Goal: Task Accomplishment & Management: Manage account settings

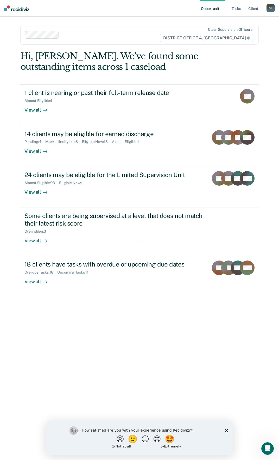
click at [227, 430] on icon "Close survey" at bounding box center [226, 430] width 3 height 3
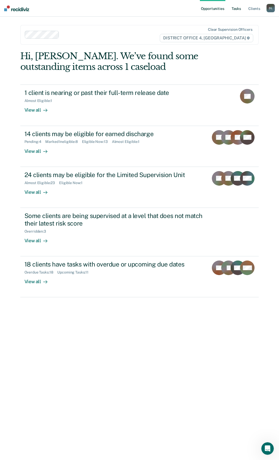
click at [233, 10] on link "Tasks" at bounding box center [236, 8] width 11 height 17
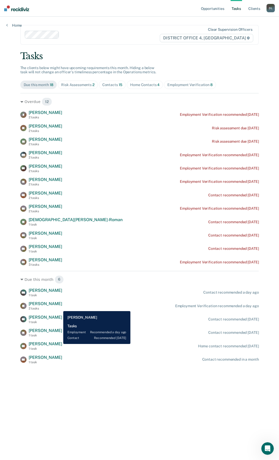
click at [59, 307] on div "2 tasks" at bounding box center [46, 309] width 34 height 4
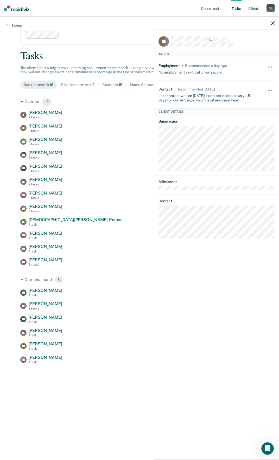
click at [272, 23] on icon "button" at bounding box center [273, 23] width 4 height 4
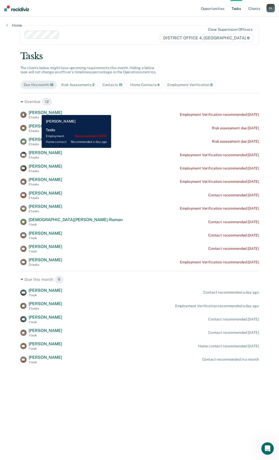
click at [38, 111] on span "[PERSON_NAME]" at bounding box center [46, 112] width 34 height 5
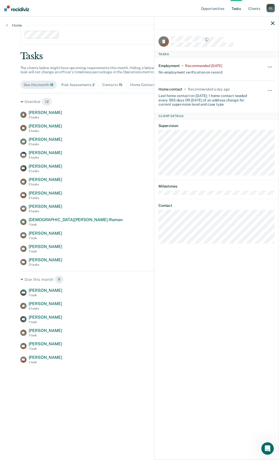
click at [274, 22] on icon "button" at bounding box center [273, 23] width 4 height 4
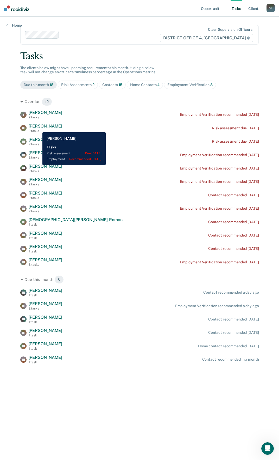
click at [39, 128] on span "[PERSON_NAME]" at bounding box center [46, 126] width 34 height 5
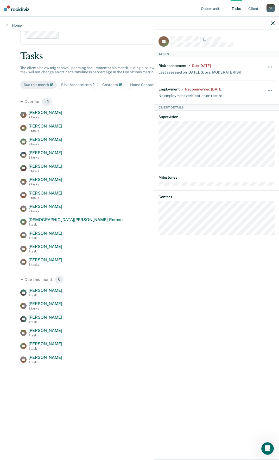
click at [274, 21] on icon "button" at bounding box center [273, 23] width 4 height 4
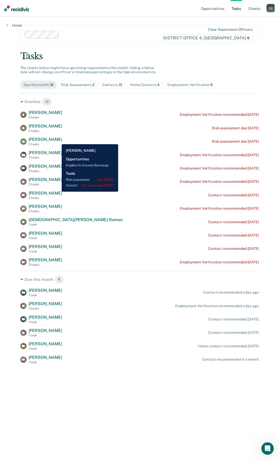
click at [57, 140] on span "[PERSON_NAME]" at bounding box center [46, 139] width 34 height 5
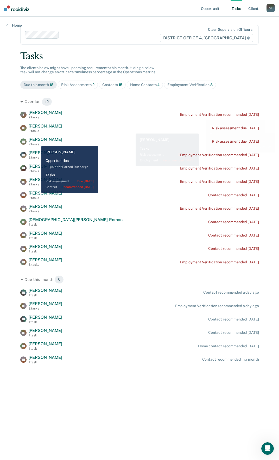
click at [35, 143] on div "2 tasks" at bounding box center [46, 144] width 34 height 4
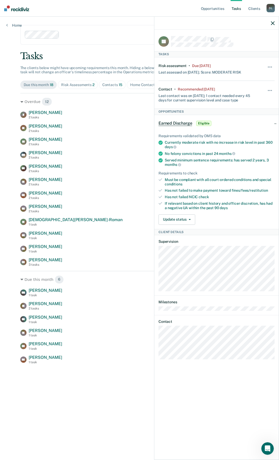
click at [274, 23] on icon "button" at bounding box center [273, 23] width 4 height 4
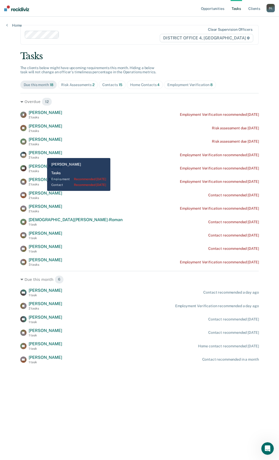
click at [43, 154] on span "[PERSON_NAME]" at bounding box center [46, 152] width 34 height 5
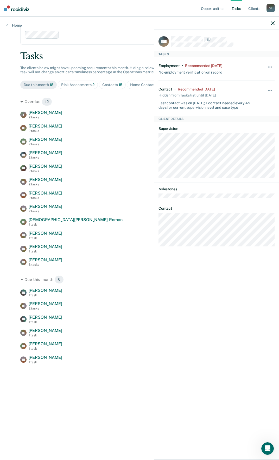
click at [273, 22] on icon "button" at bounding box center [273, 23] width 4 height 4
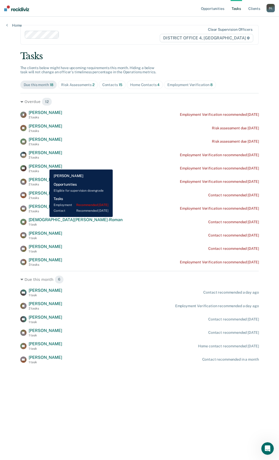
click at [46, 165] on span "[PERSON_NAME]" at bounding box center [46, 166] width 34 height 5
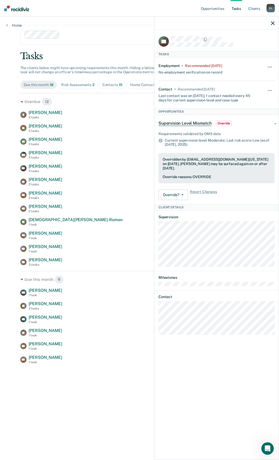
click at [273, 22] on icon "button" at bounding box center [273, 23] width 4 height 4
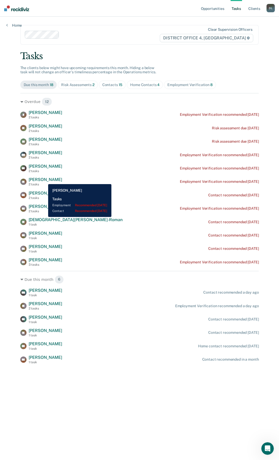
click at [44, 180] on span "[PERSON_NAME]" at bounding box center [46, 179] width 34 height 5
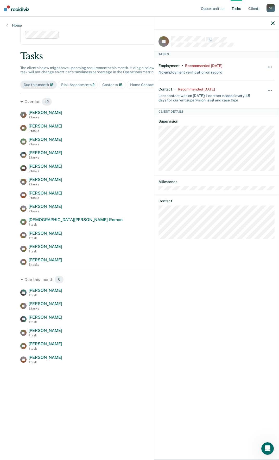
click at [274, 23] on icon "button" at bounding box center [273, 23] width 4 height 4
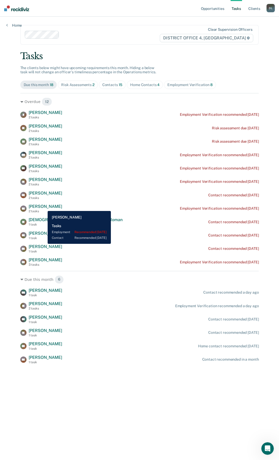
click at [44, 207] on span "[PERSON_NAME]" at bounding box center [46, 206] width 34 height 5
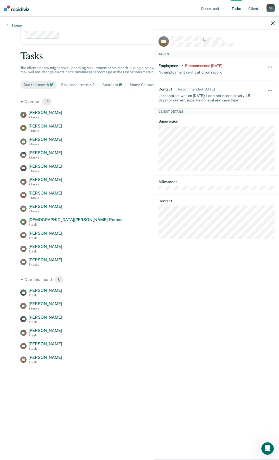
click at [275, 21] on button "button" at bounding box center [273, 23] width 4 height 4
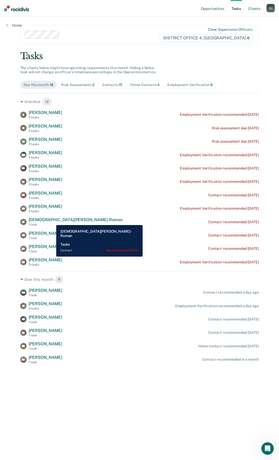
click at [52, 221] on span "[DEMOGRAPHIC_DATA][PERSON_NAME]-Roman" at bounding box center [76, 219] width 94 height 5
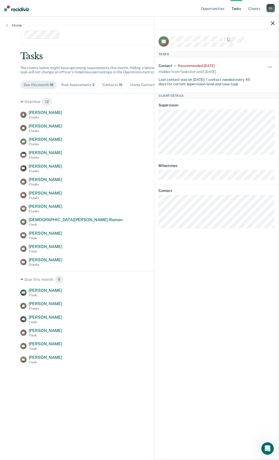
click at [273, 23] on icon "button" at bounding box center [273, 23] width 4 height 4
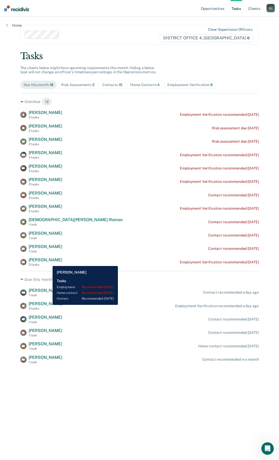
click at [49, 262] on span "[PERSON_NAME]" at bounding box center [46, 259] width 34 height 5
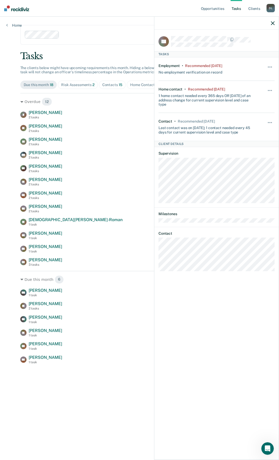
click at [272, 24] on icon "button" at bounding box center [273, 23] width 4 height 4
